Goal: Find specific fact: Find specific fact

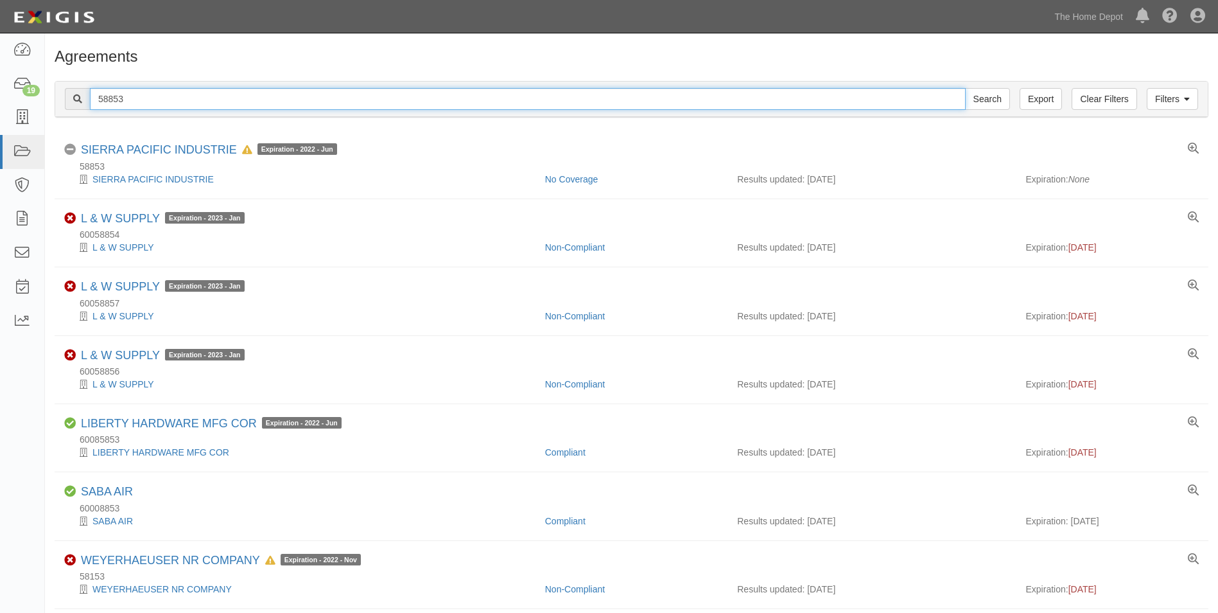
click at [556, 96] on input "58853" at bounding box center [528, 99] width 876 height 22
type input "MS INTERNATIONAL"
click at [965, 88] on input "Search" at bounding box center [987, 99] width 45 height 22
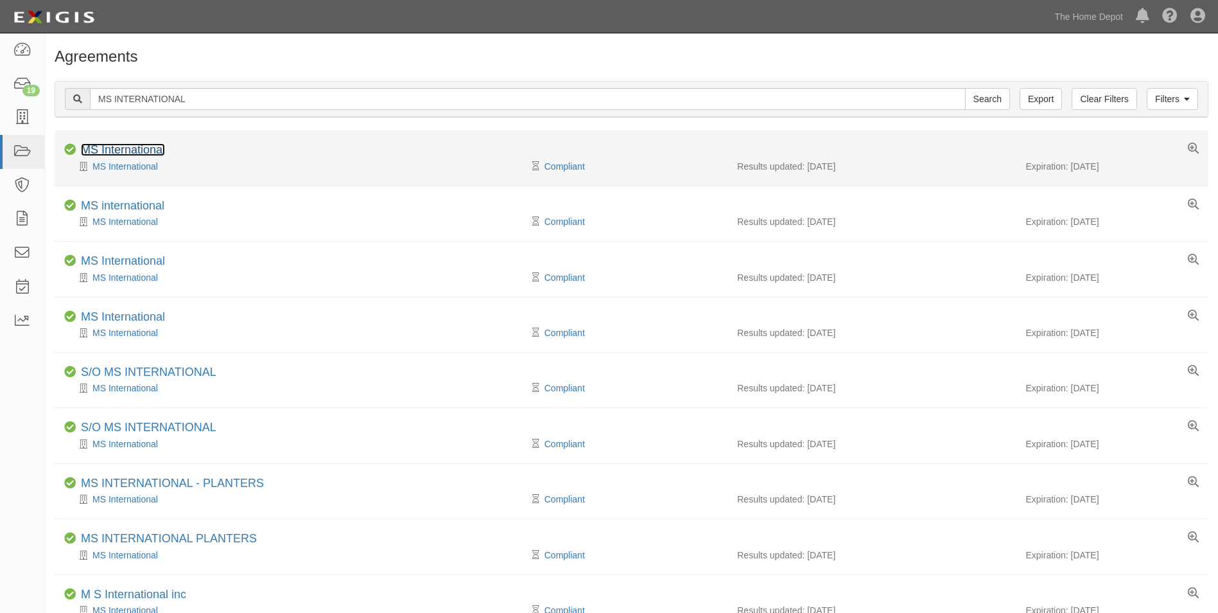
click at [159, 146] on link "MS International" at bounding box center [123, 149] width 84 height 13
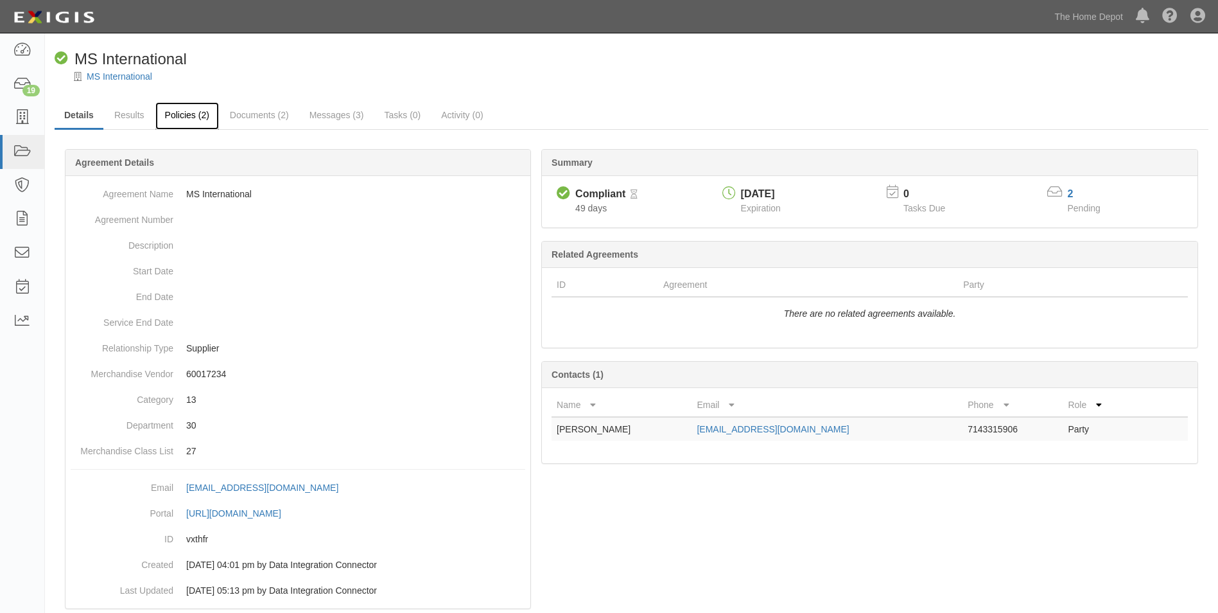
click at [173, 124] on link "Policies (2)" at bounding box center [187, 116] width 64 height 28
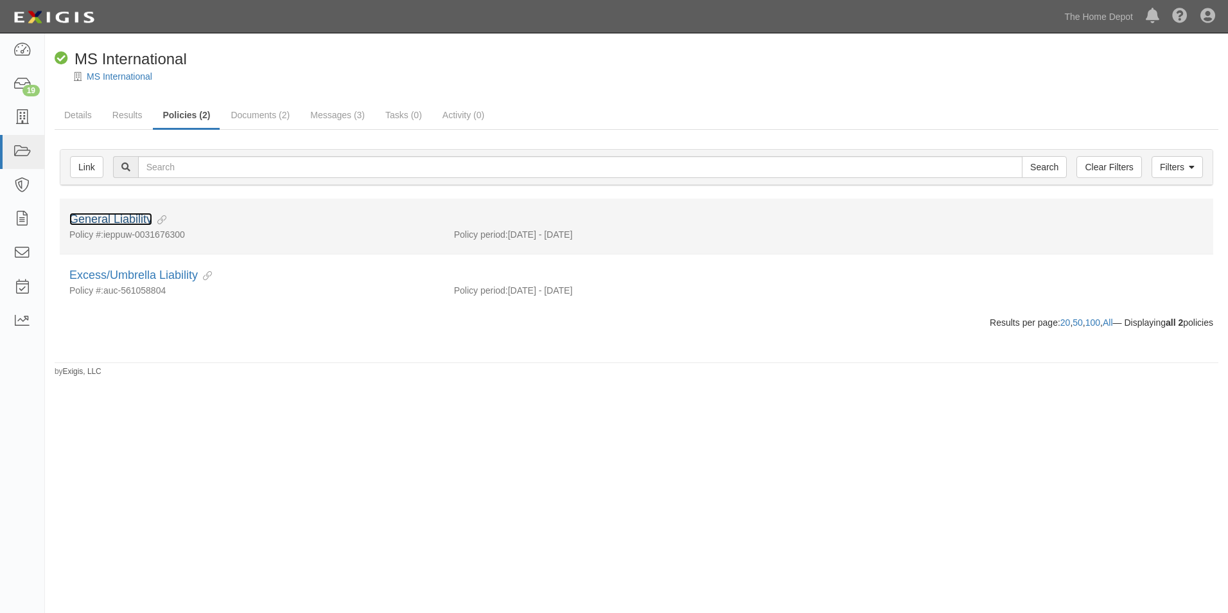
click at [118, 223] on link "General Liability" at bounding box center [110, 219] width 83 height 13
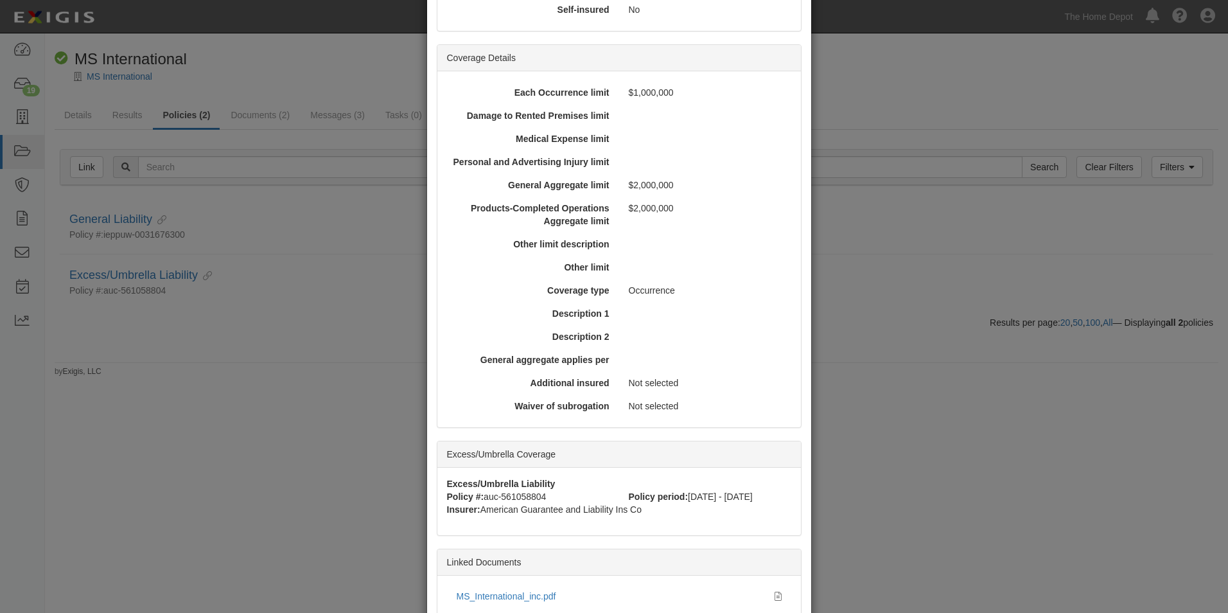
scroll to position [402, 0]
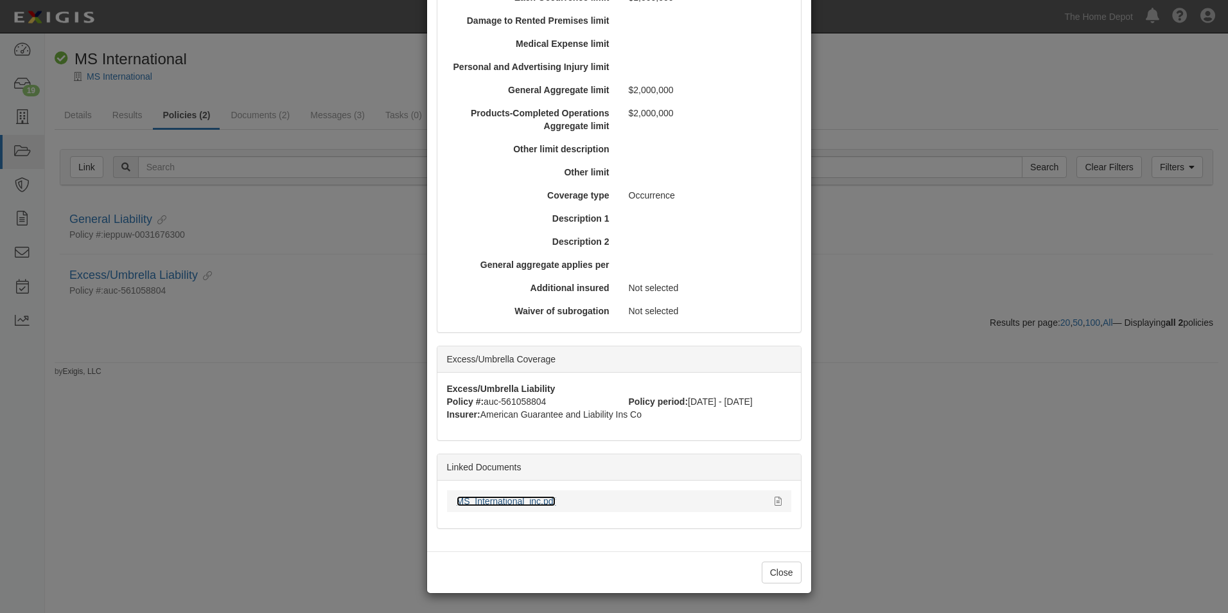
click at [500, 505] on link "MS_International_inc.pdf" at bounding box center [507, 501] width 100 height 10
click at [775, 573] on button "Close" at bounding box center [782, 572] width 40 height 22
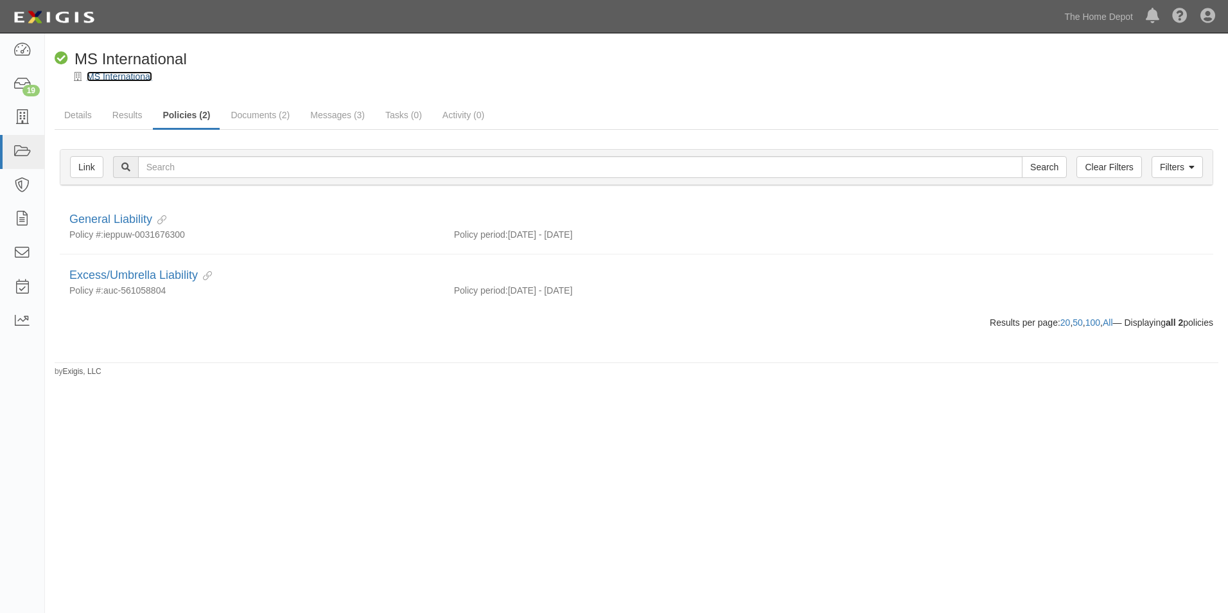
click at [119, 80] on link "MS International" at bounding box center [119, 76] width 65 height 10
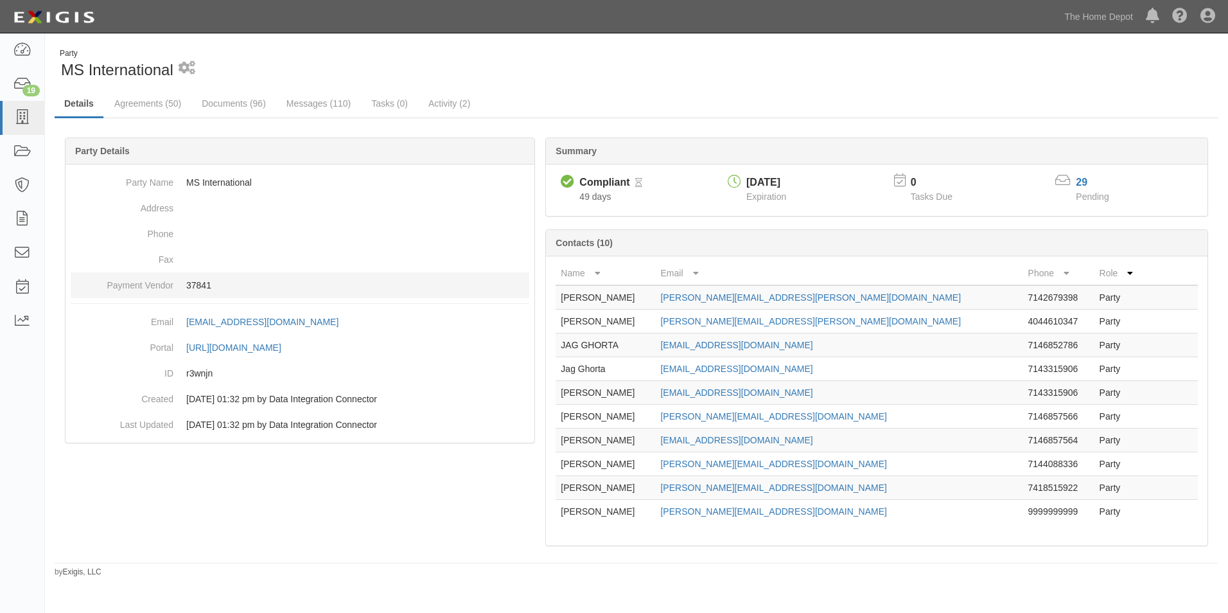
click at [200, 281] on p "37841" at bounding box center [357, 285] width 343 height 13
copy p "37841"
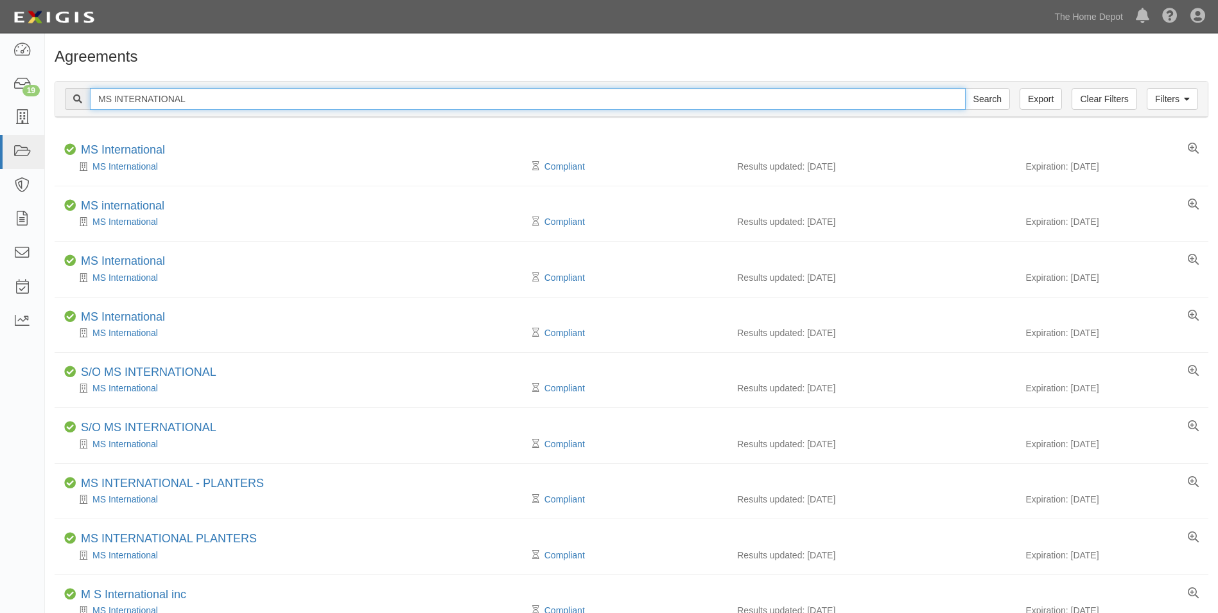
click at [217, 103] on input "MS INTERNATIONAL" at bounding box center [528, 99] width 876 height 22
type input "bluelinx"
click at [965, 88] on input "Search" at bounding box center [987, 99] width 45 height 22
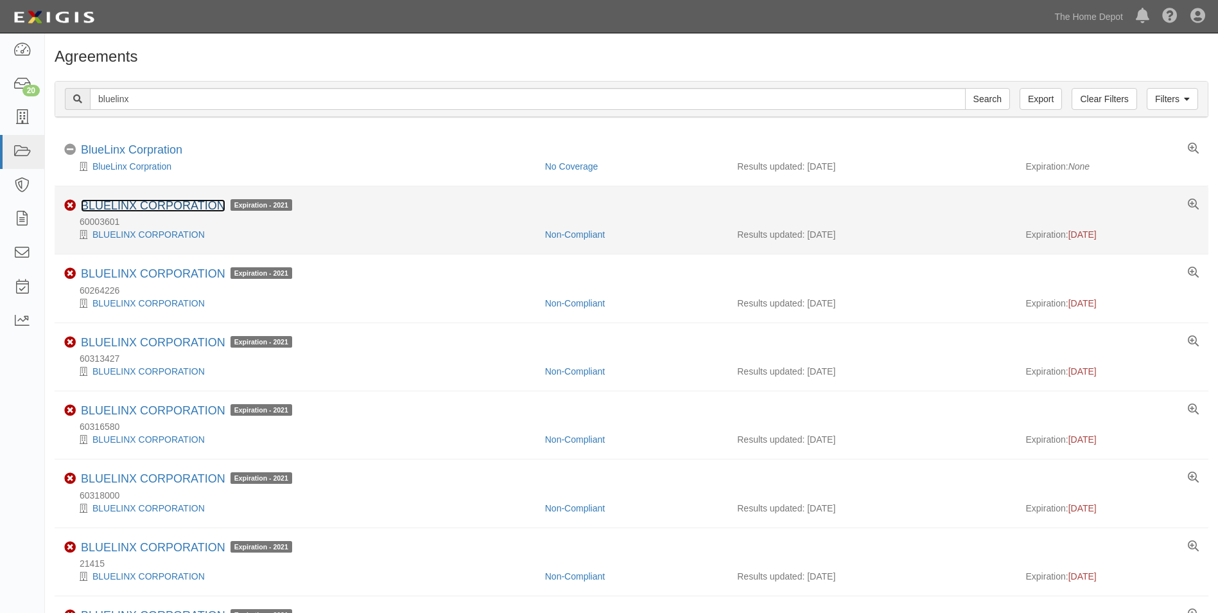
click at [162, 205] on link "BLUELINX CORPORATION" at bounding box center [153, 205] width 144 height 13
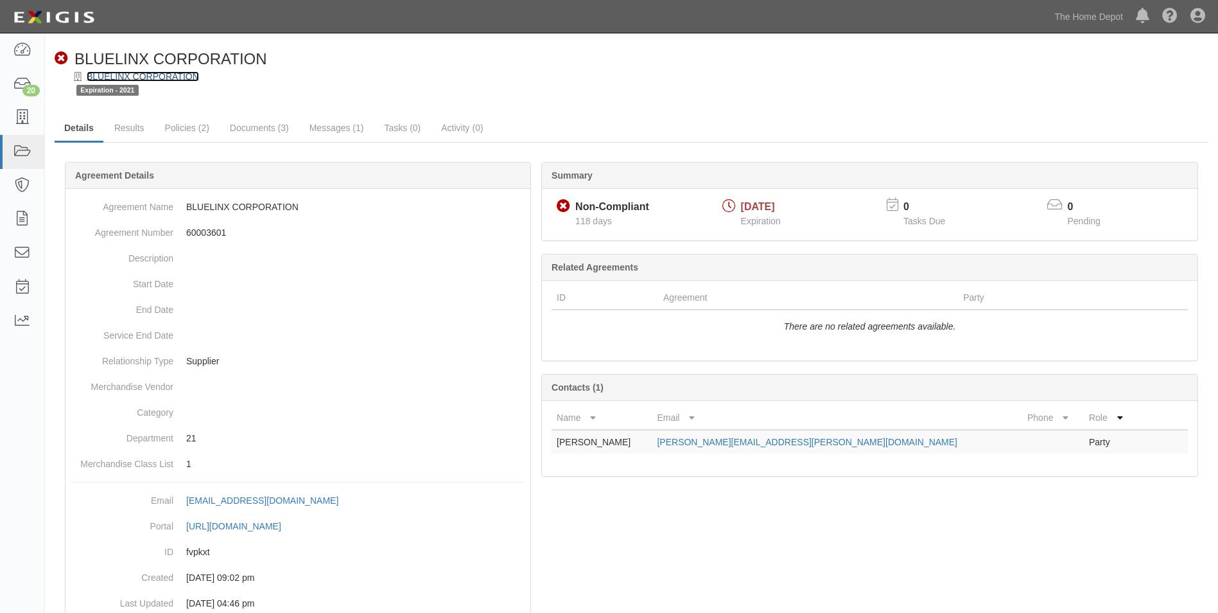
click at [166, 81] on link "BLUELINX CORPORATION" at bounding box center [143, 76] width 112 height 10
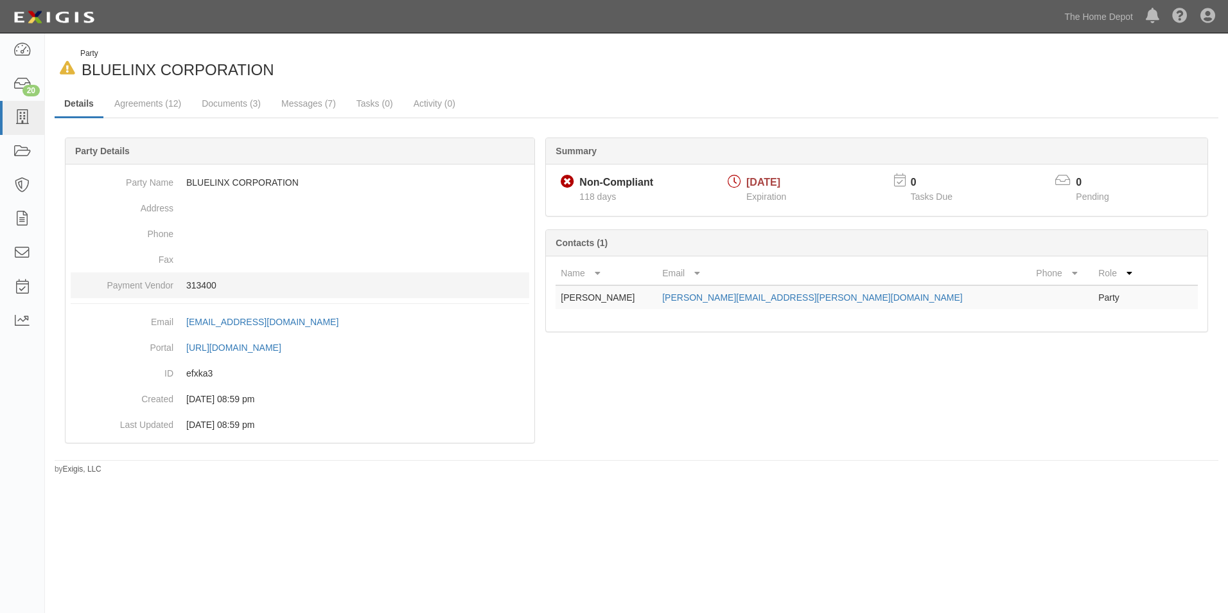
click at [202, 286] on p "313400" at bounding box center [357, 285] width 343 height 13
copy p "313400"
